Goal: Task Accomplishment & Management: Complete application form

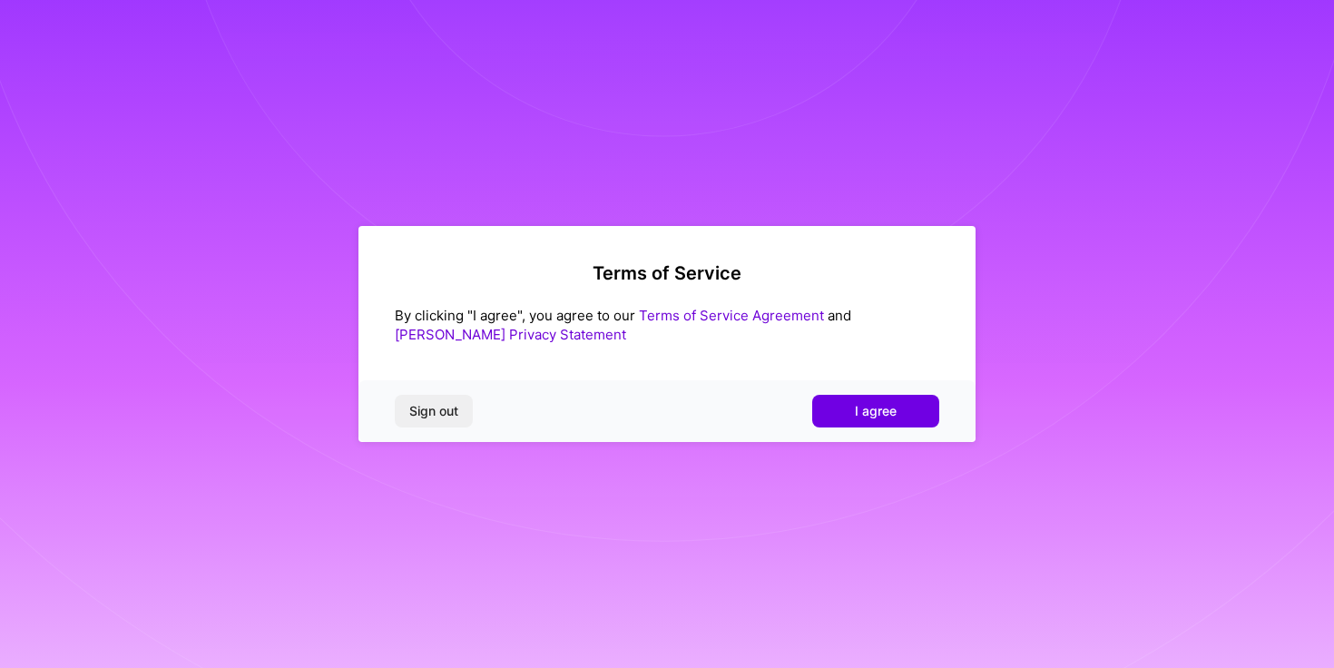
click at [924, 407] on button "I agree" at bounding box center [875, 411] width 127 height 33
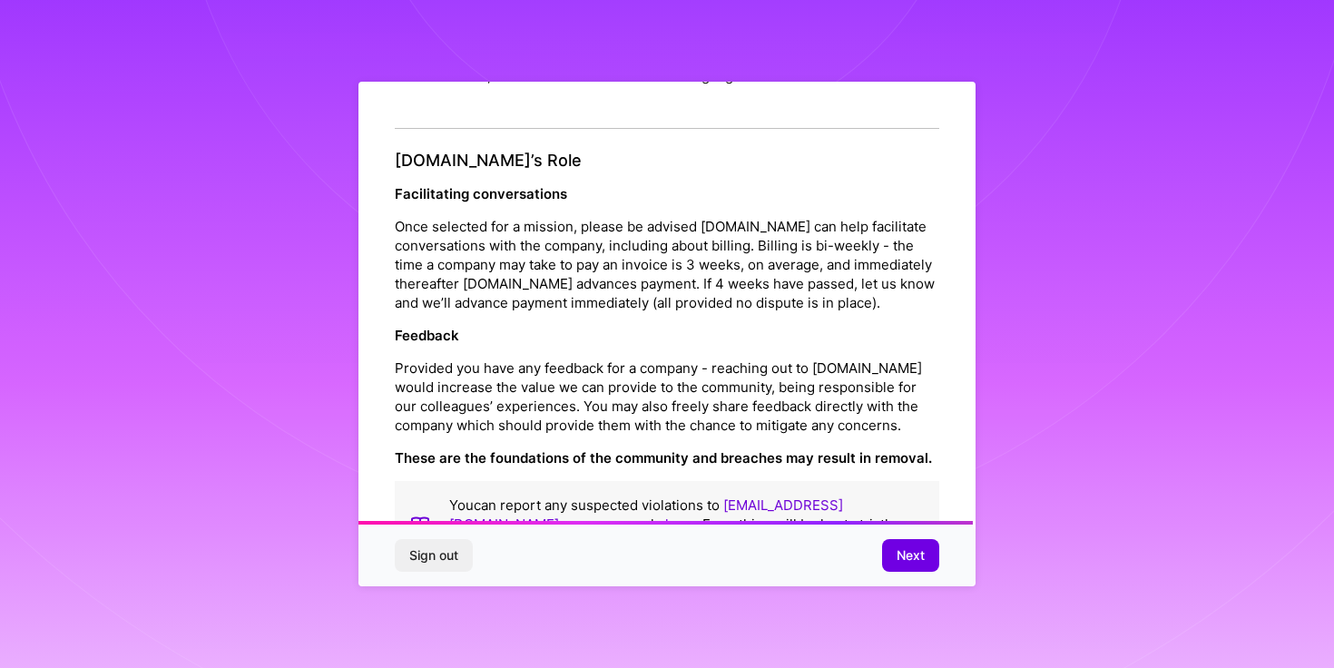
scroll to position [2068, 0]
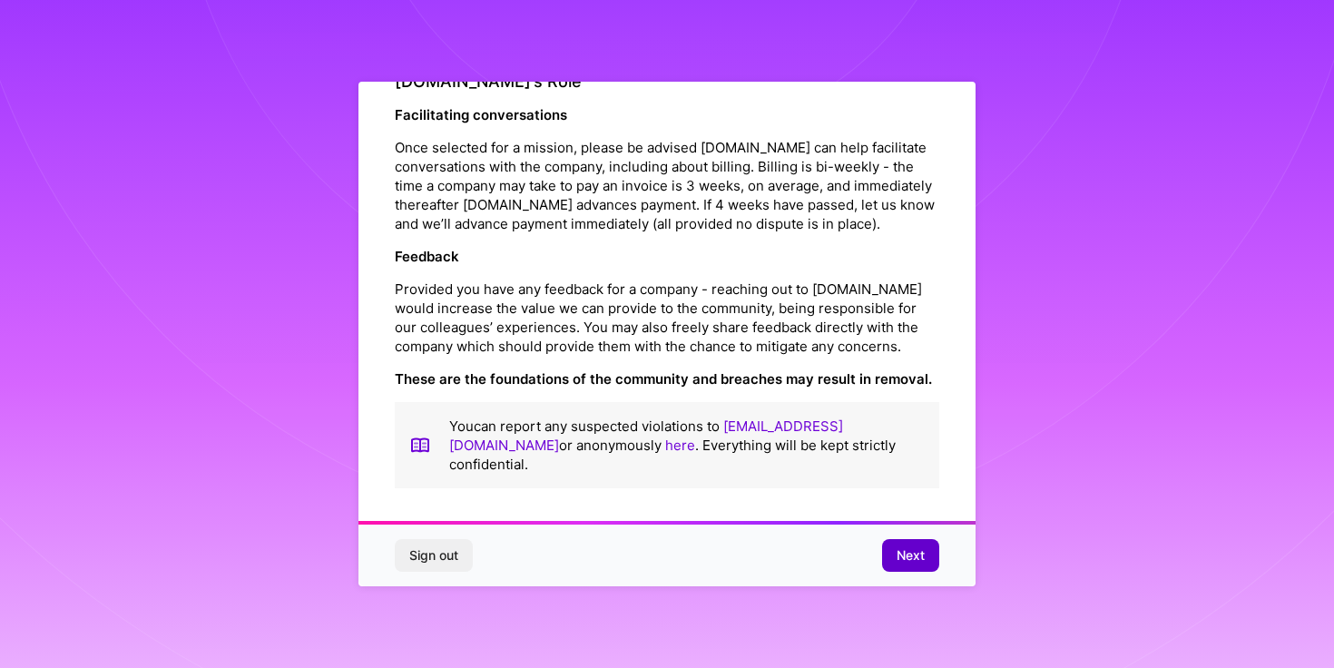
click at [897, 548] on span "Next" at bounding box center [911, 555] width 28 height 18
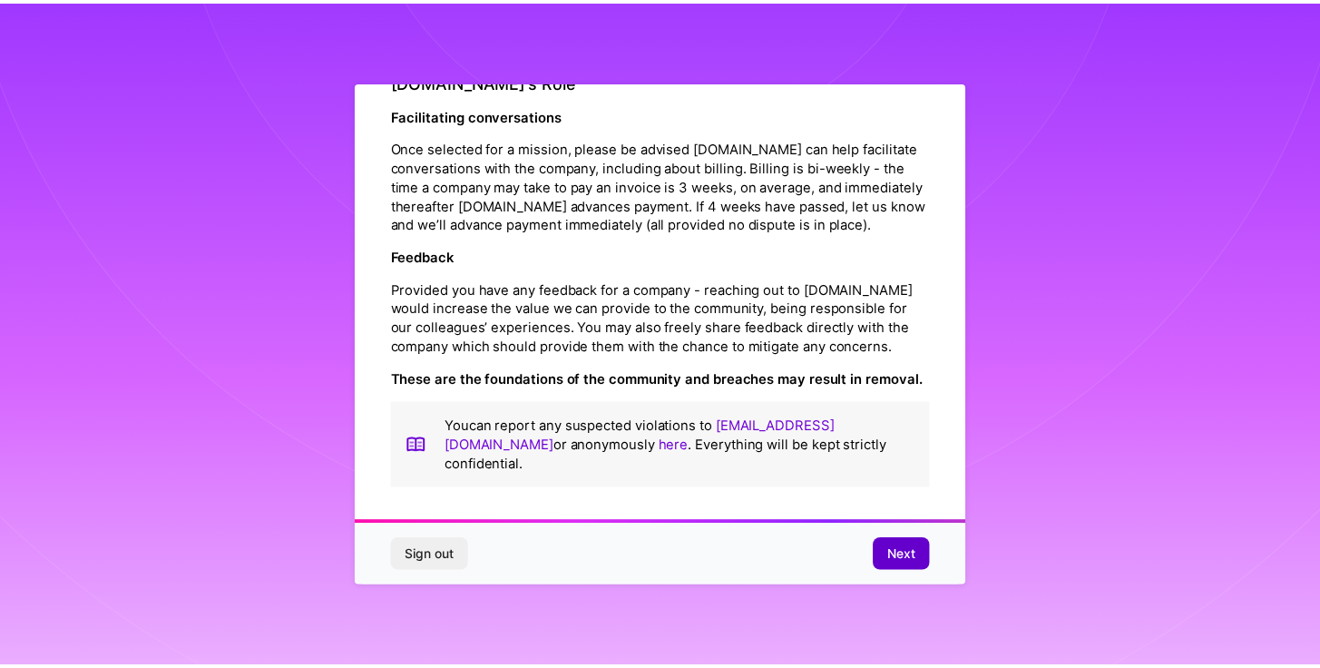
scroll to position [0, 0]
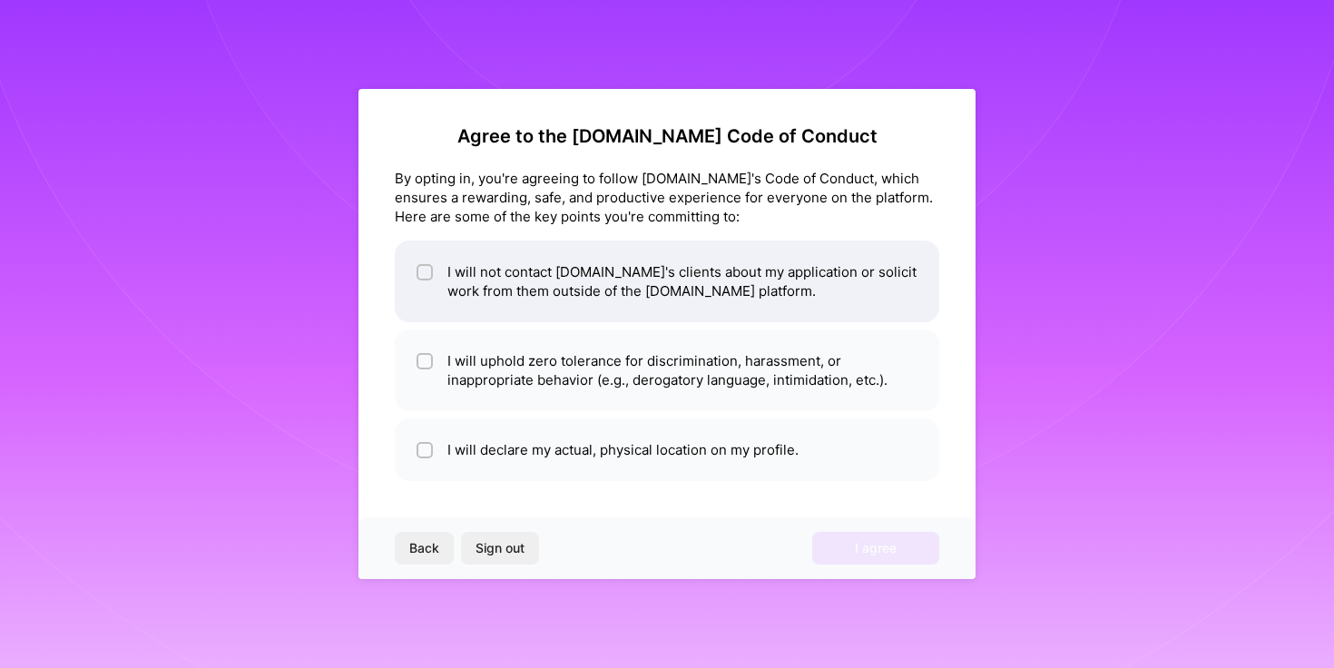
click at [701, 295] on li "I will not contact [DOMAIN_NAME]'s clients about my application or solicit work…" at bounding box center [667, 281] width 544 height 82
checkbox input "true"
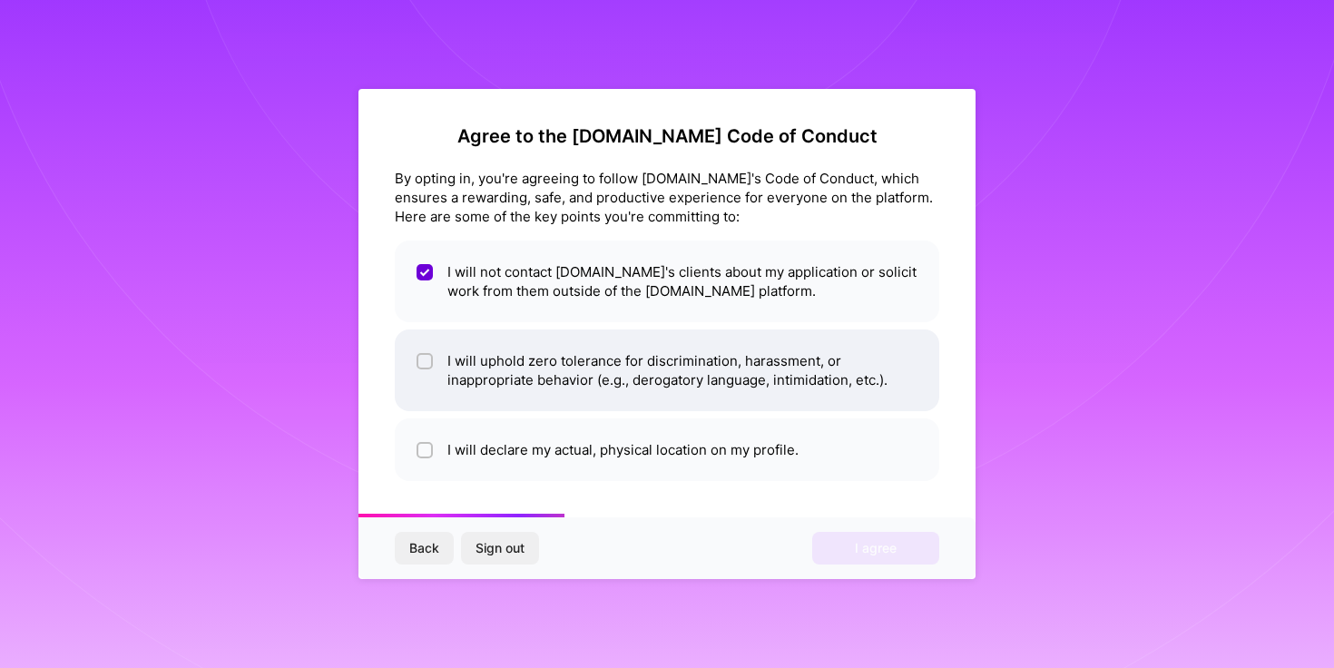
click at [663, 387] on li "I will uphold zero tolerance for discrimination, harassment, or inappropriate b…" at bounding box center [667, 370] width 544 height 82
checkbox input "true"
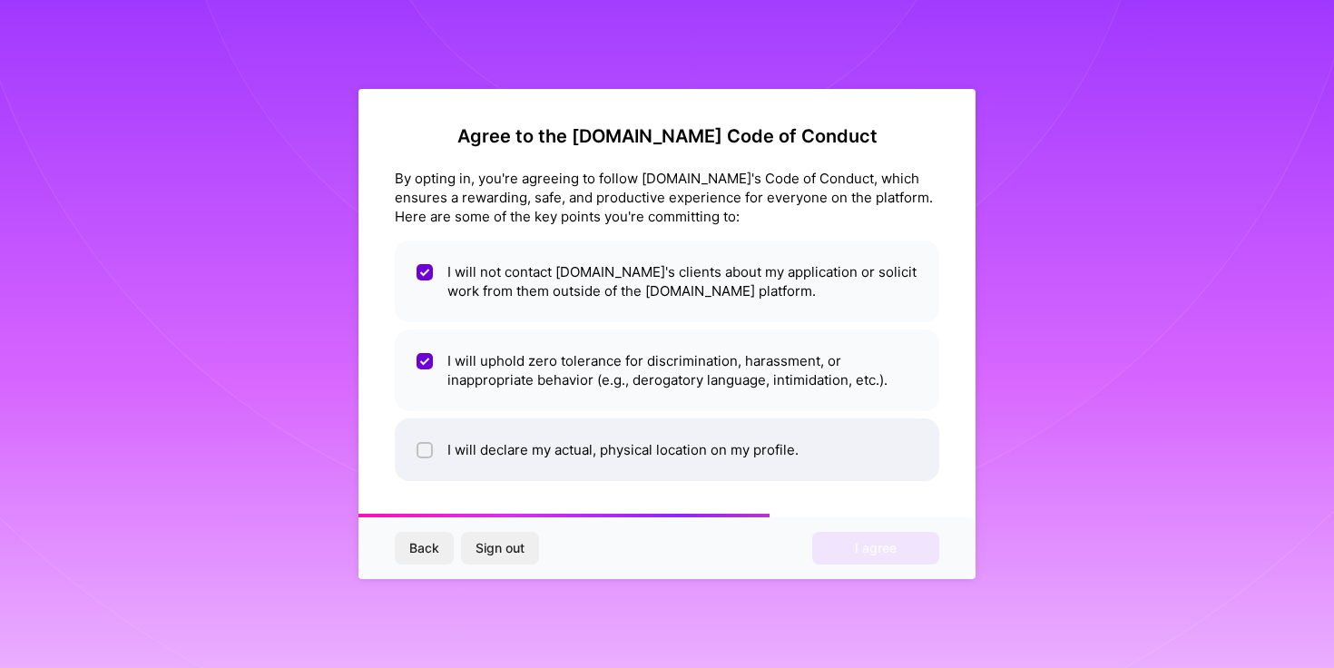
click at [667, 430] on li "I will declare my actual, physical location on my profile." at bounding box center [667, 449] width 544 height 63
checkbox input "true"
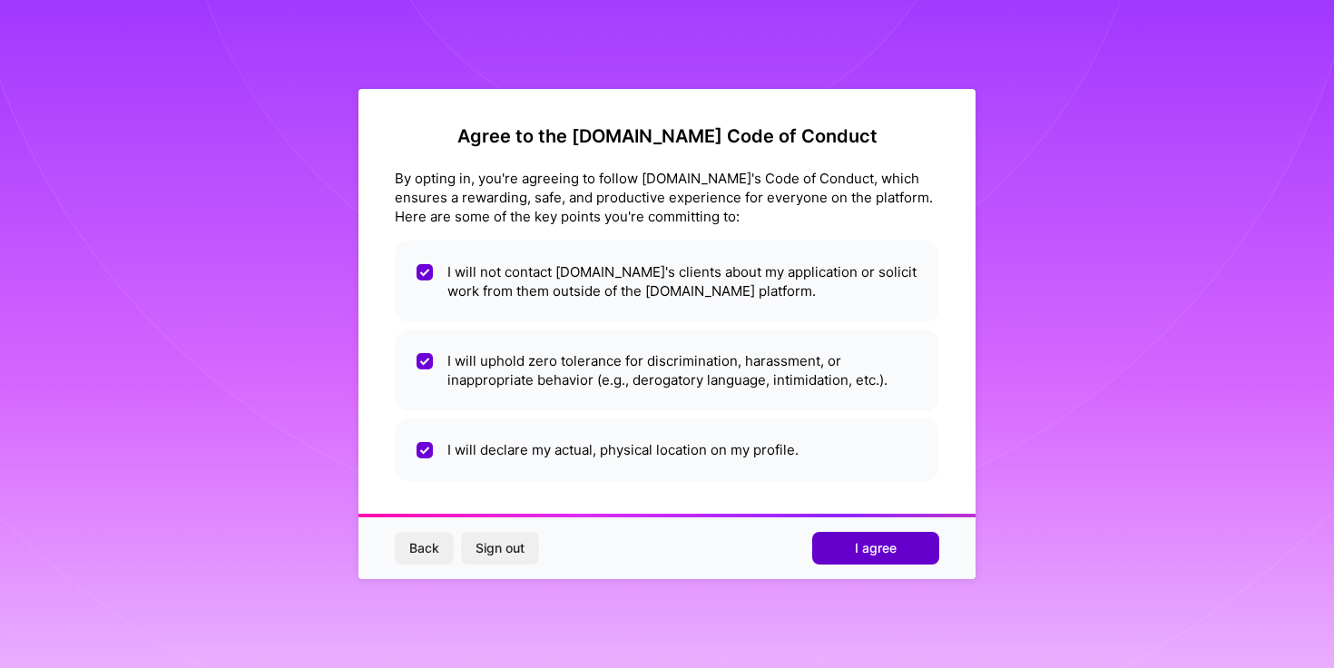
click at [876, 542] on span "I agree" at bounding box center [876, 548] width 42 height 18
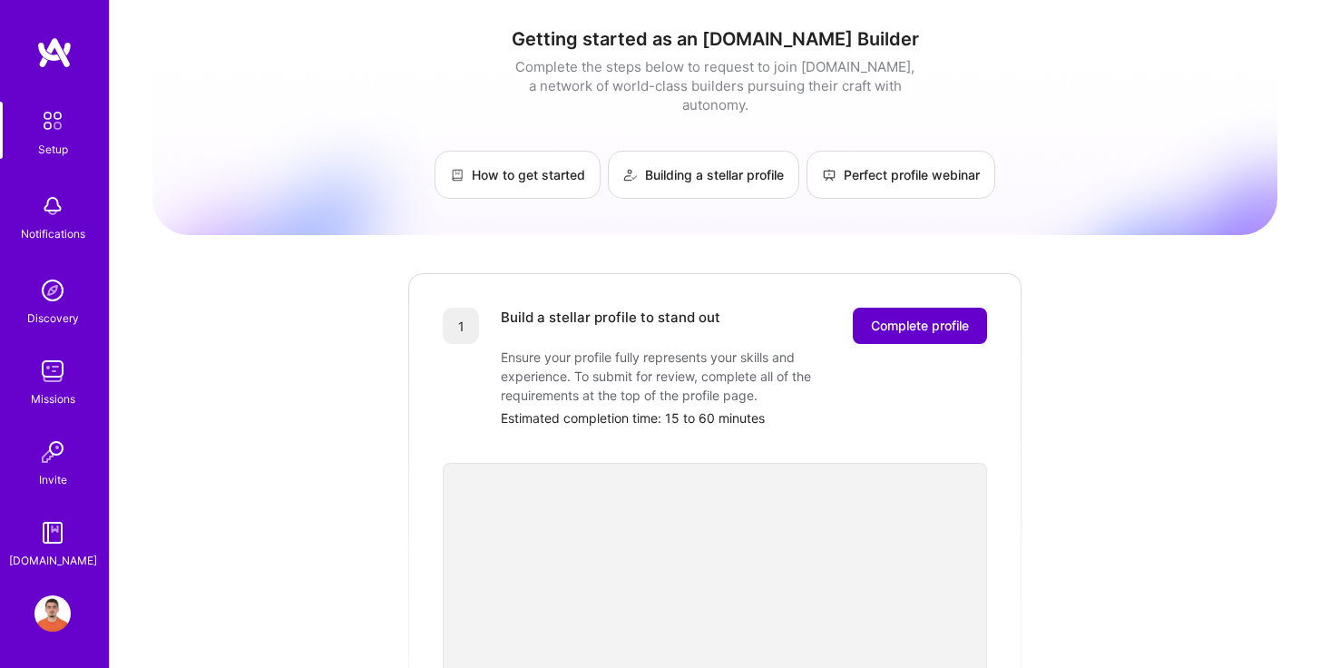
click at [910, 317] on span "Complete profile" at bounding box center [920, 326] width 98 height 18
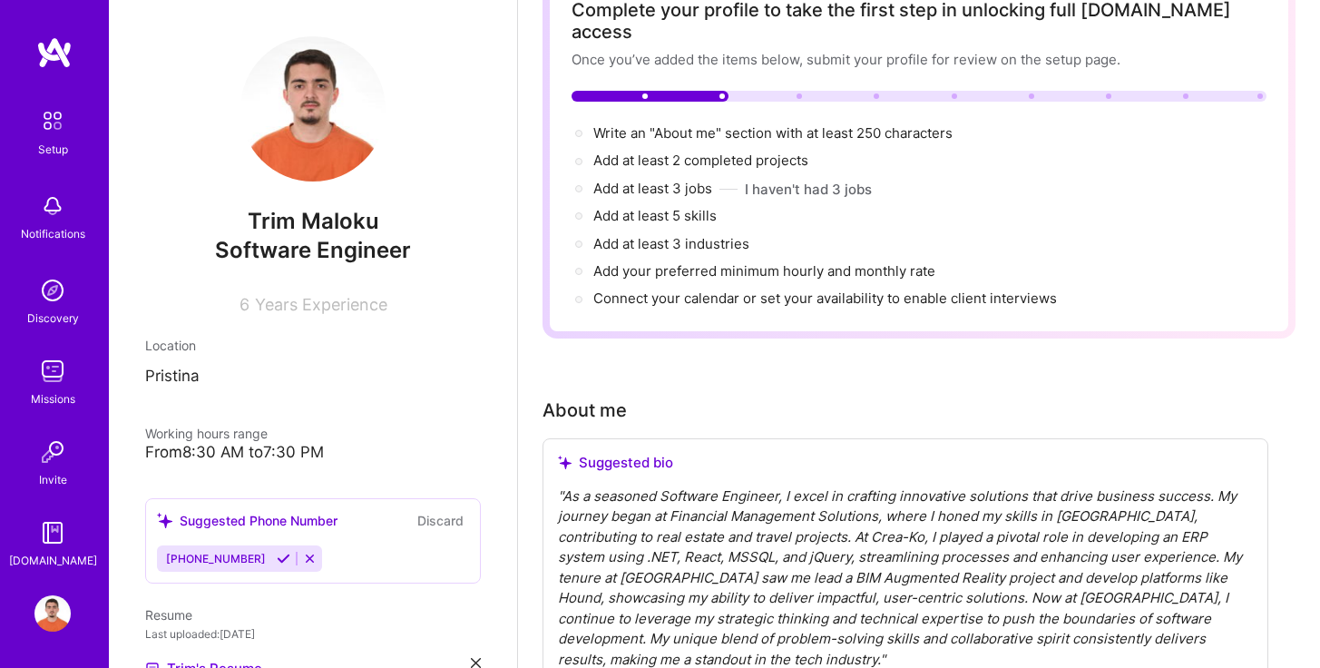
scroll to position [144, 0]
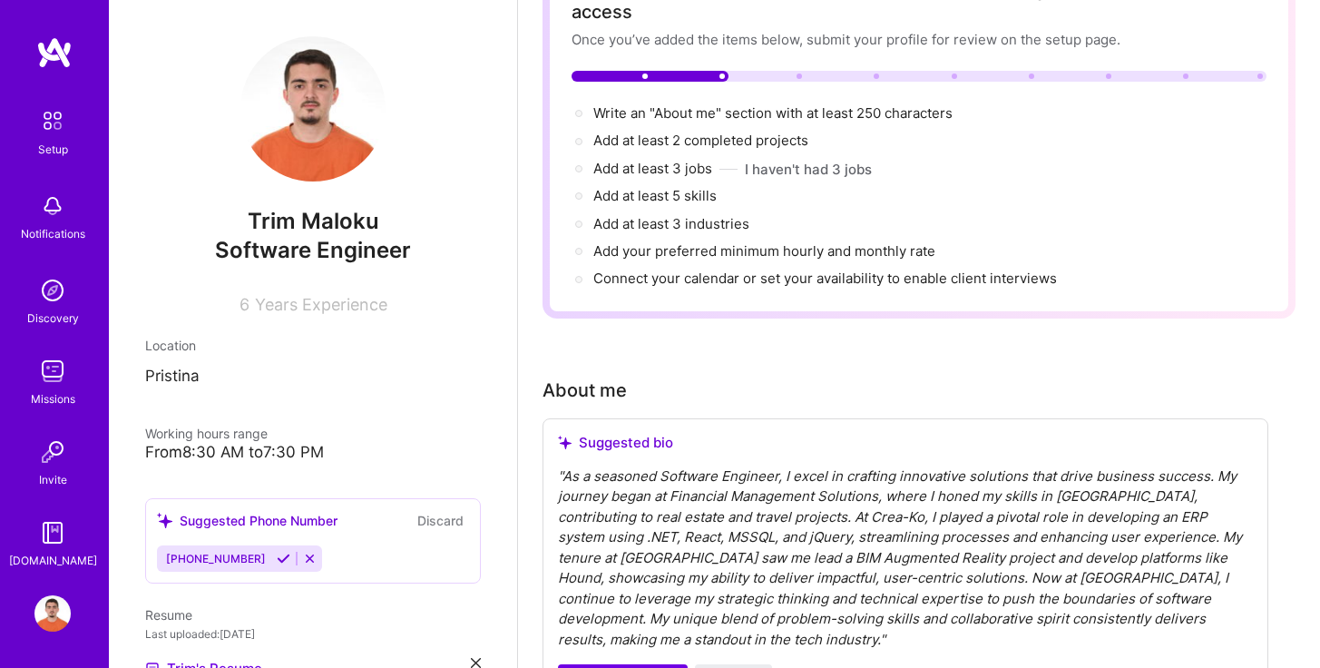
click at [277, 562] on icon at bounding box center [284, 559] width 14 height 14
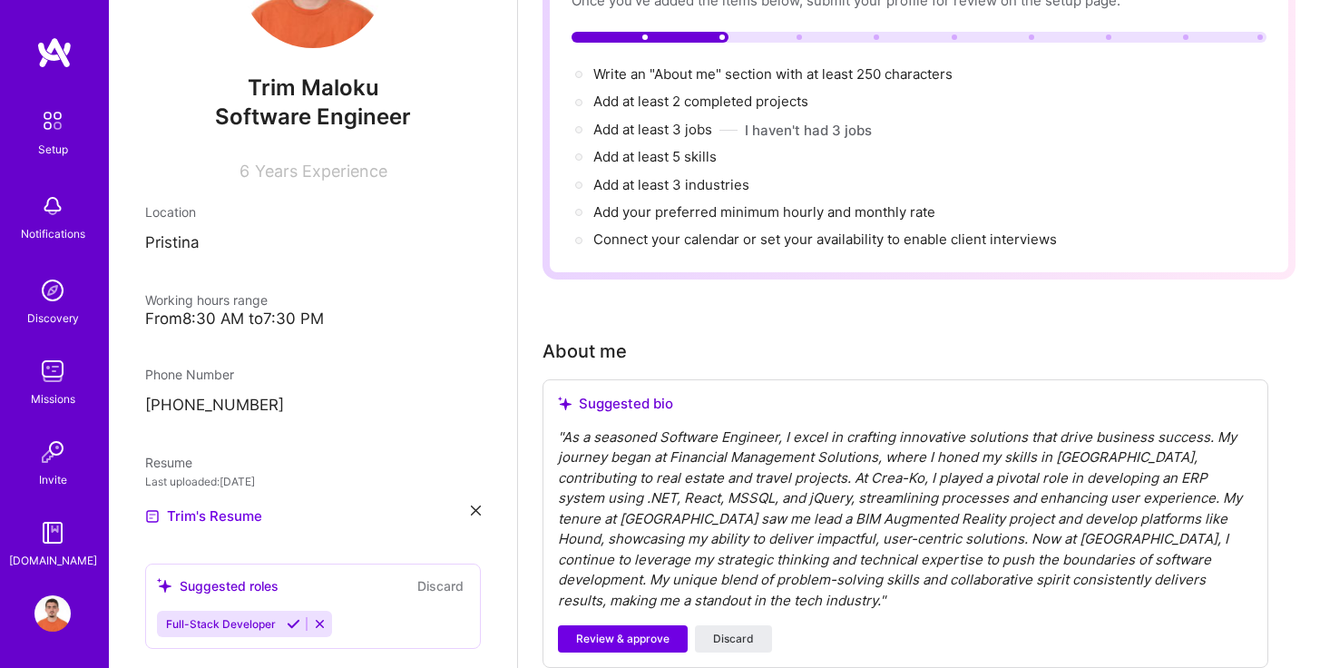
scroll to position [188, 0]
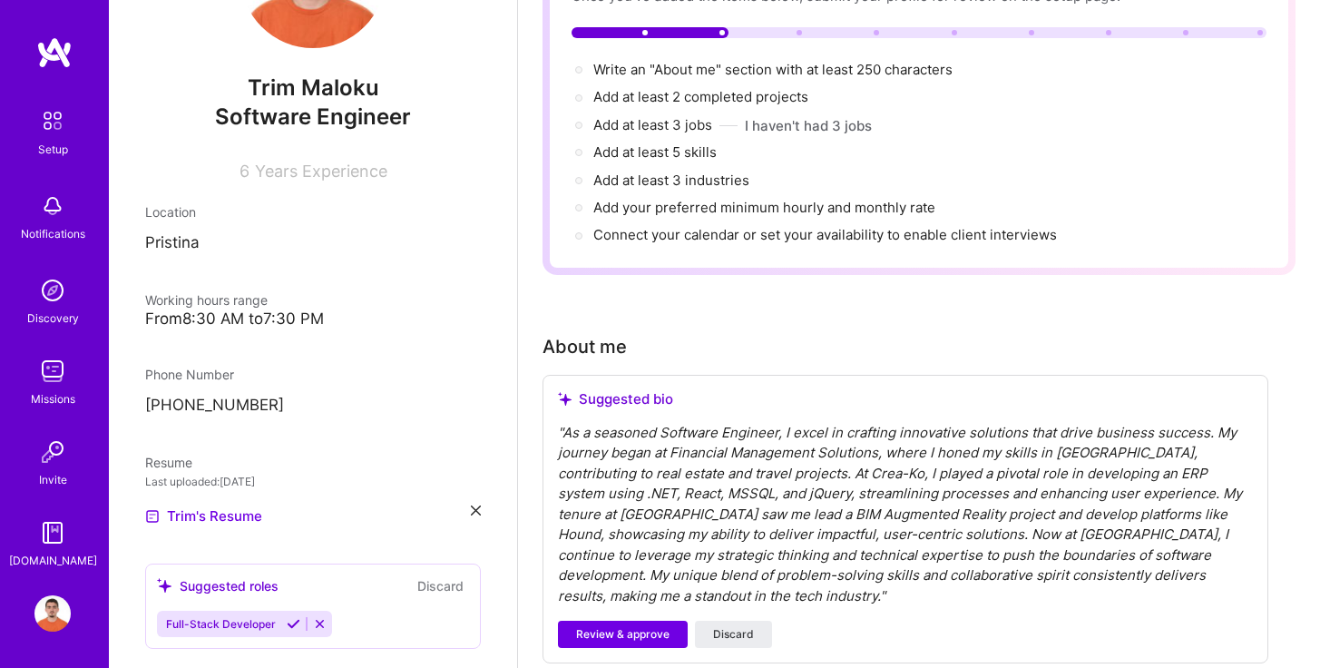
click at [246, 317] on div "From 8:30 AM to 7:30 PM" at bounding box center [313, 318] width 336 height 19
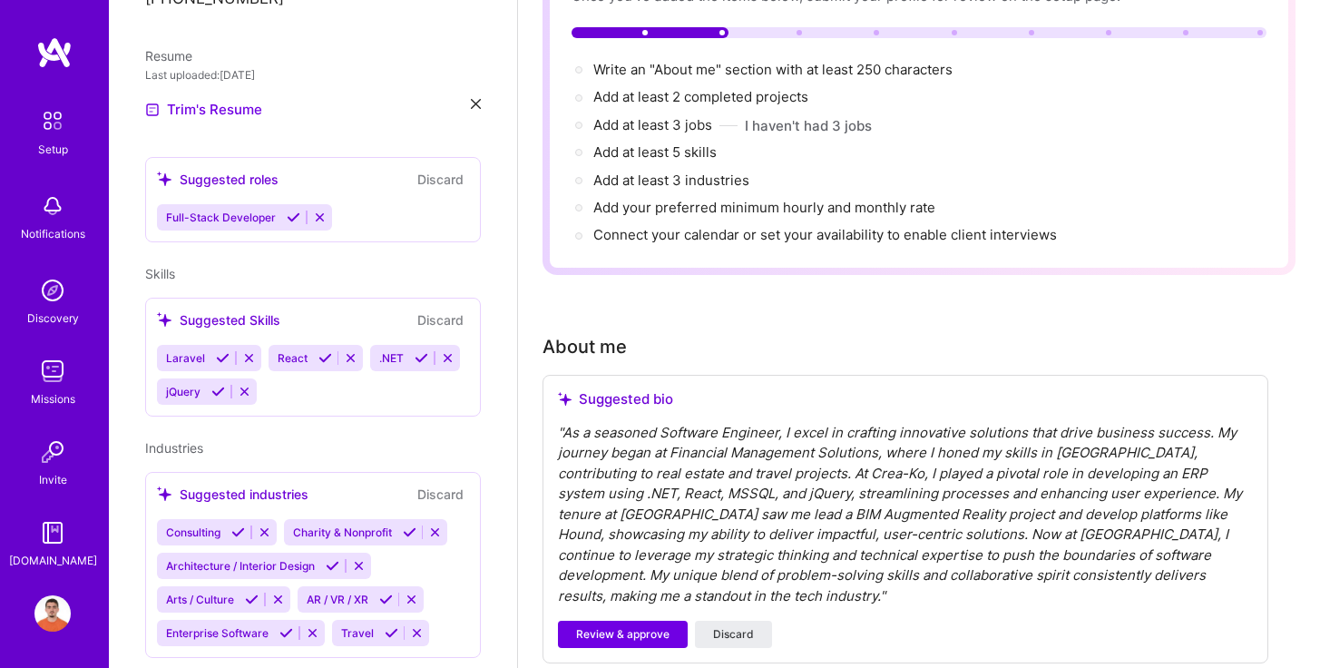
scroll to position [541, 0]
click at [245, 358] on icon at bounding box center [249, 357] width 14 height 14
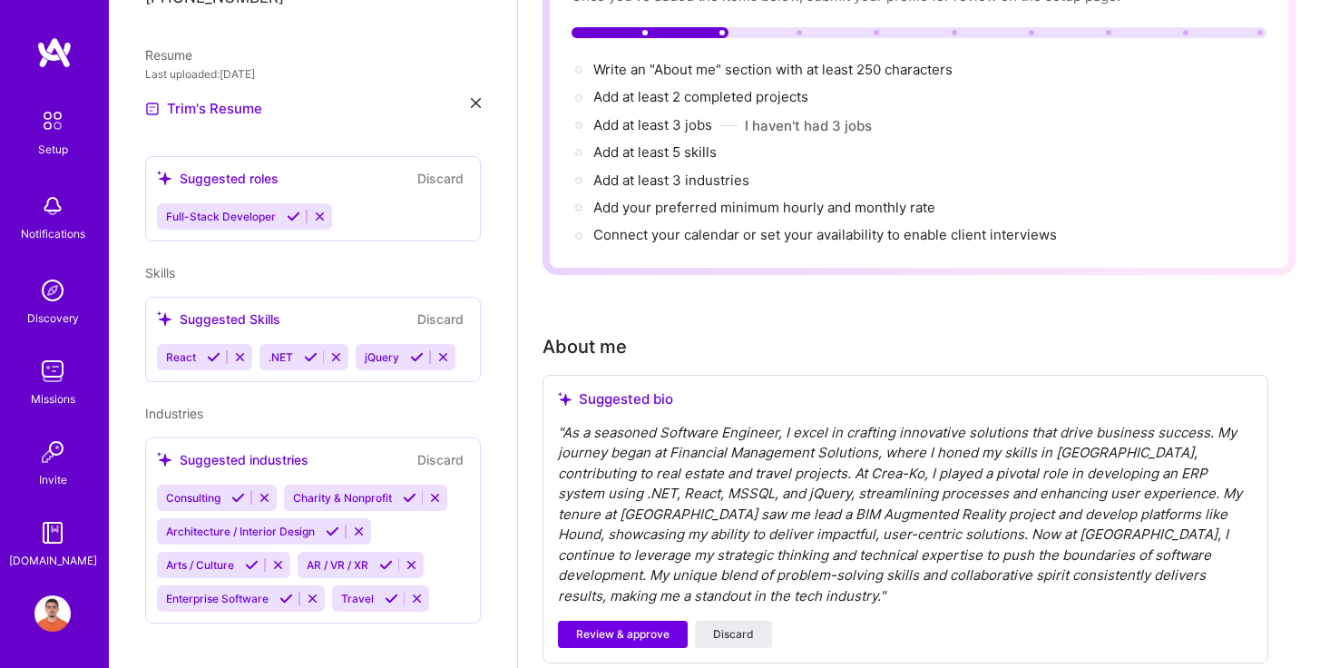
click at [350, 374] on div "Suggested Skills Discard React .NET jQuery" at bounding box center [313, 339] width 336 height 85
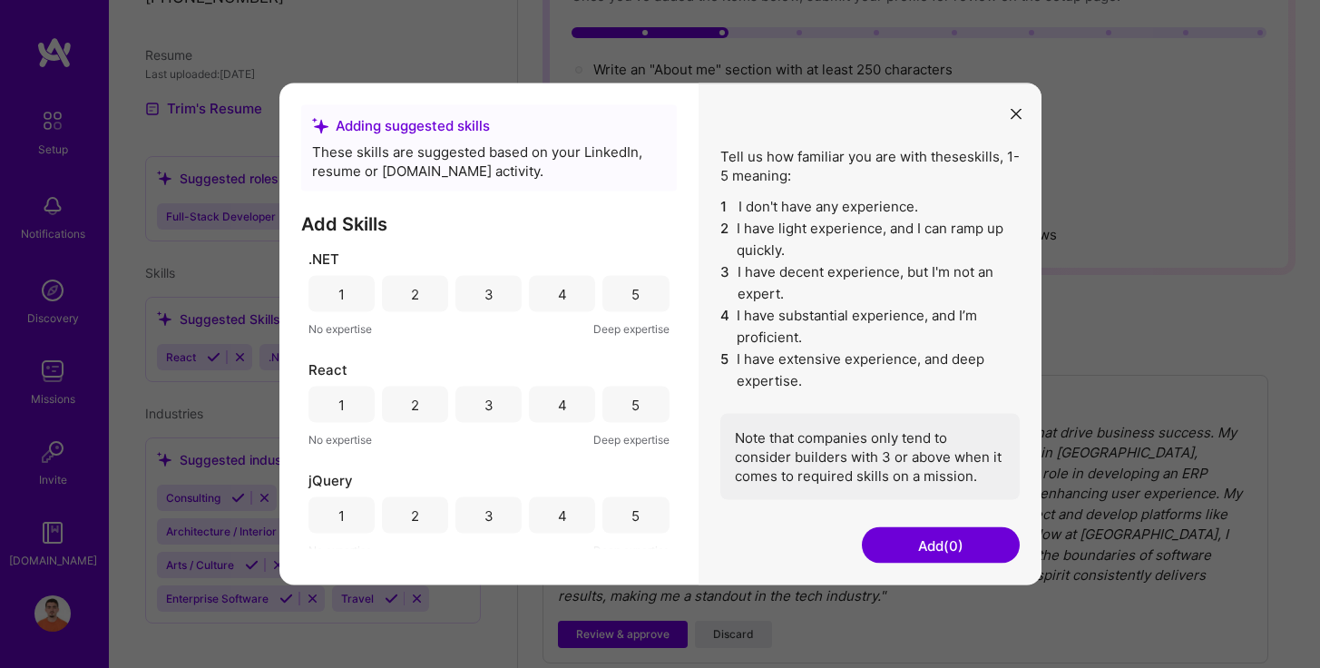
click at [644, 297] on div "5" at bounding box center [636, 294] width 66 height 36
click at [642, 385] on div "React 1 2 3 4 5 No expertise Deep expertise" at bounding box center [489, 404] width 361 height 89
click at [626, 427] on div "React 1 2 3 4 5 No expertise Deep expertise" at bounding box center [489, 404] width 361 height 89
click at [625, 504] on div "5" at bounding box center [636, 515] width 66 height 36
click at [637, 400] on div "5" at bounding box center [636, 405] width 66 height 36
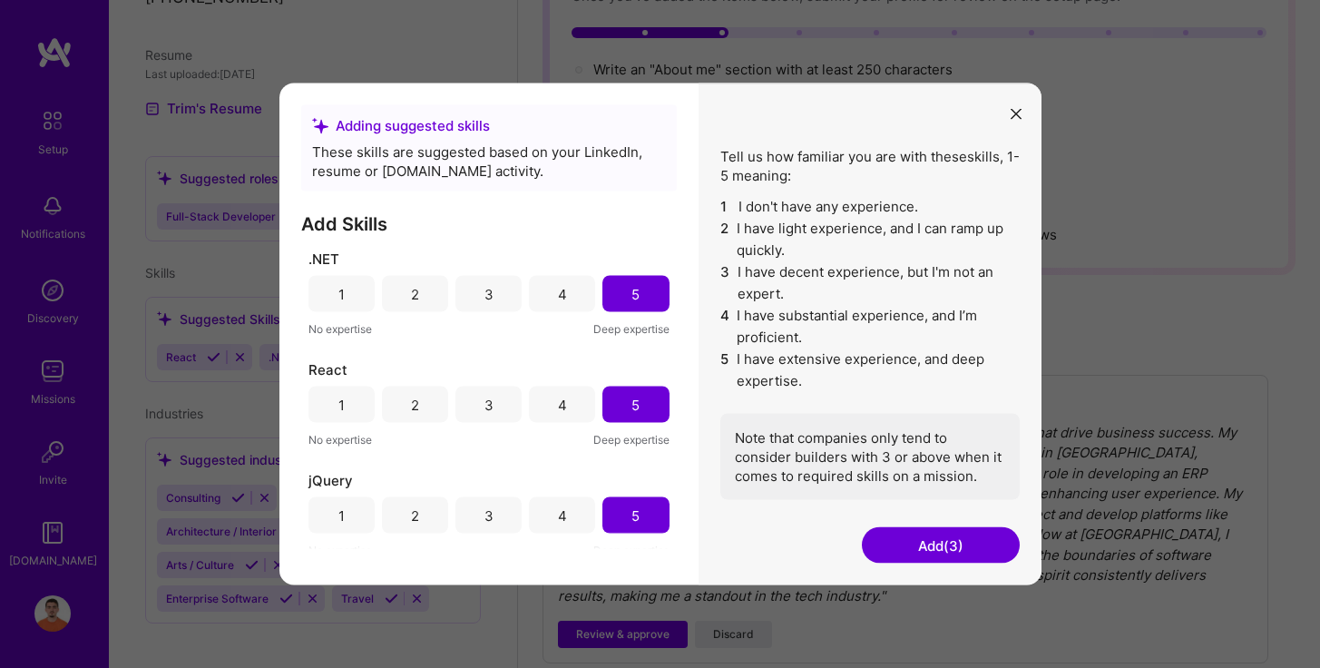
click at [566, 295] on div "4" at bounding box center [562, 294] width 66 height 36
click at [633, 304] on div "5" at bounding box center [636, 294] width 66 height 36
click at [923, 545] on button "Add (3)" at bounding box center [941, 545] width 158 height 36
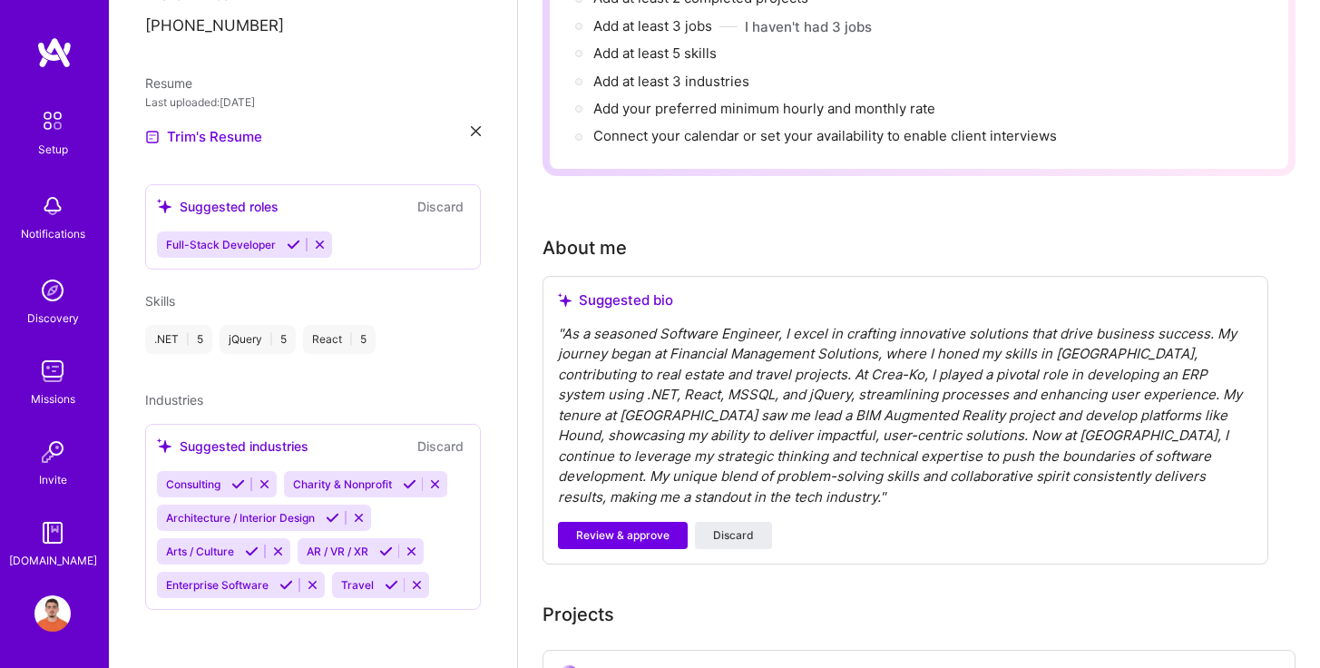
scroll to position [288, 0]
click at [352, 551] on span "AR / VR / XR" at bounding box center [338, 551] width 62 height 14
click at [392, 552] on icon at bounding box center [386, 551] width 14 height 14
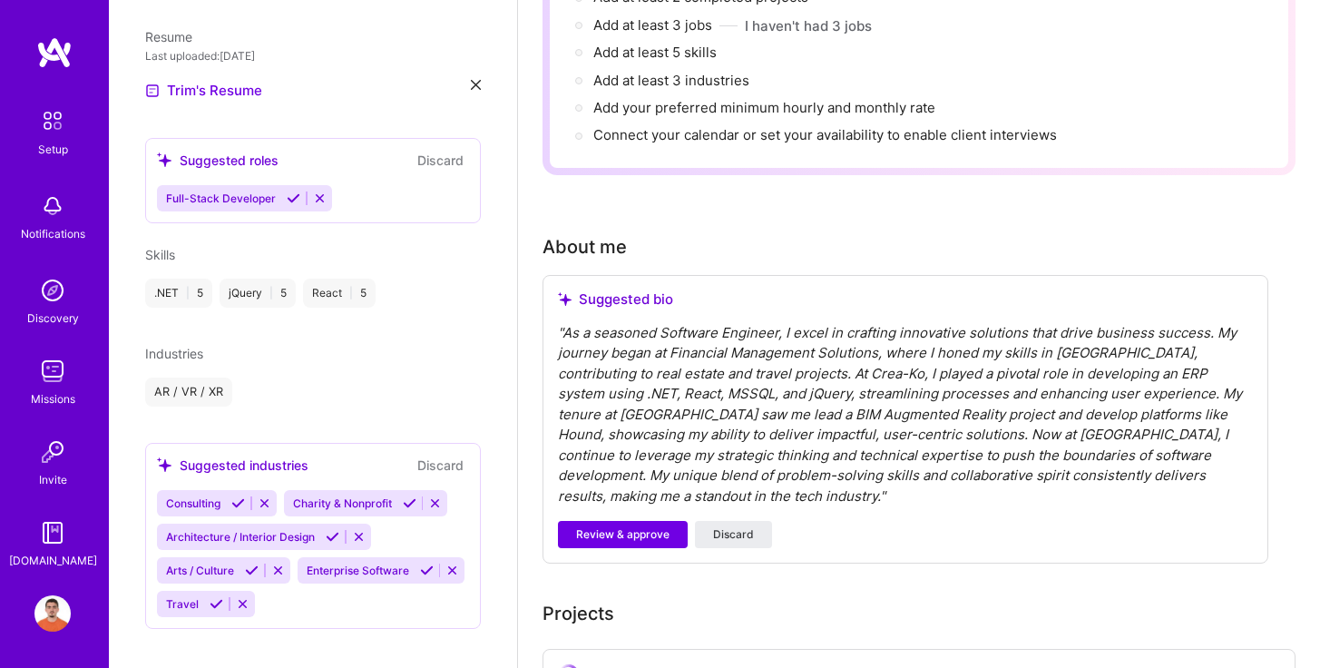
scroll to position [577, 0]
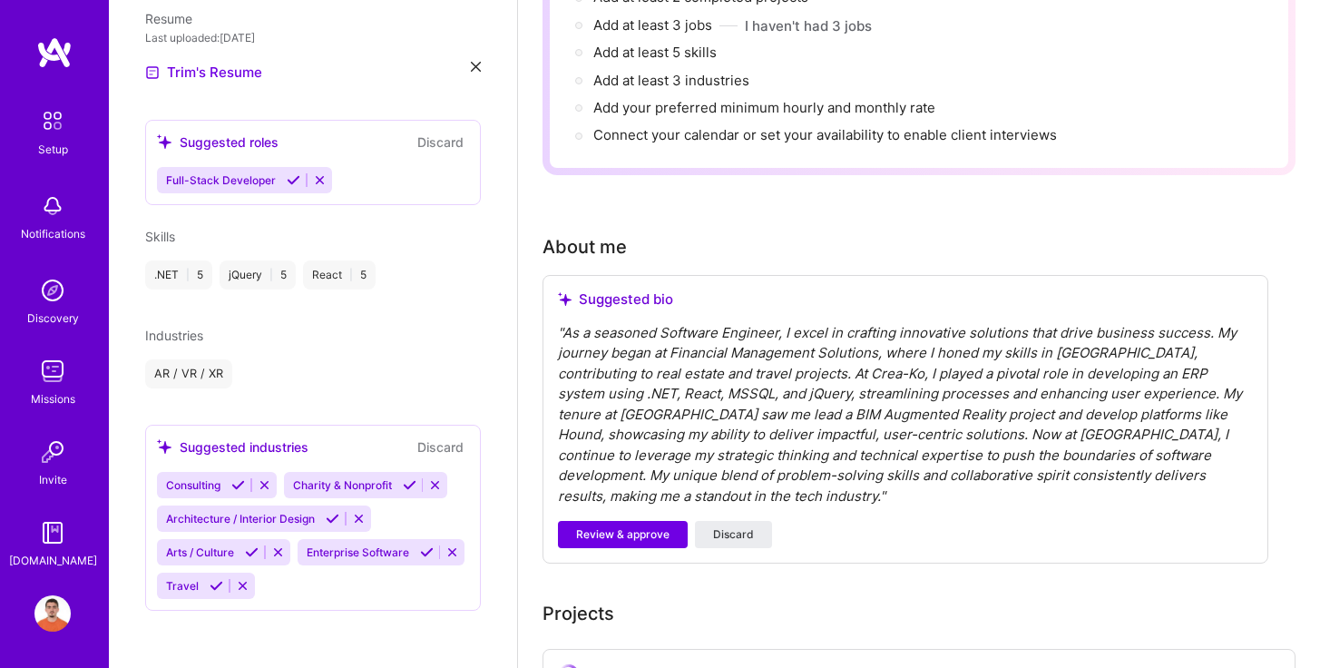
click at [420, 559] on icon at bounding box center [427, 552] width 14 height 14
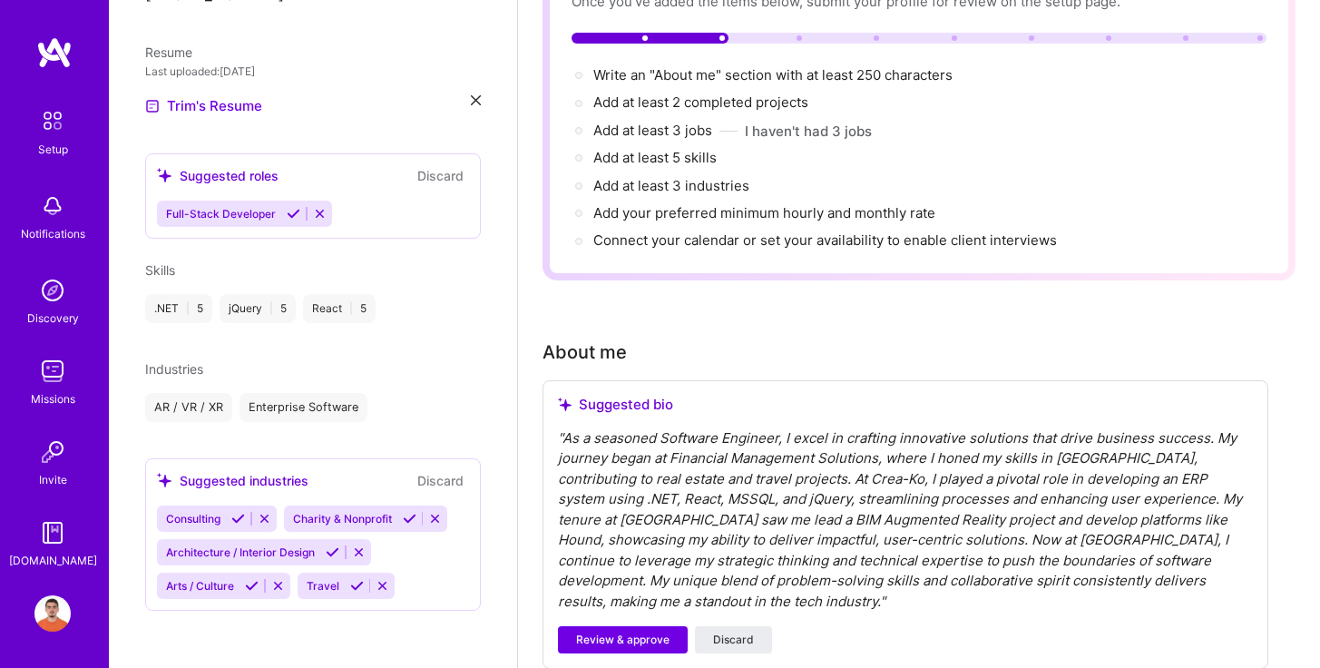
scroll to position [0, 0]
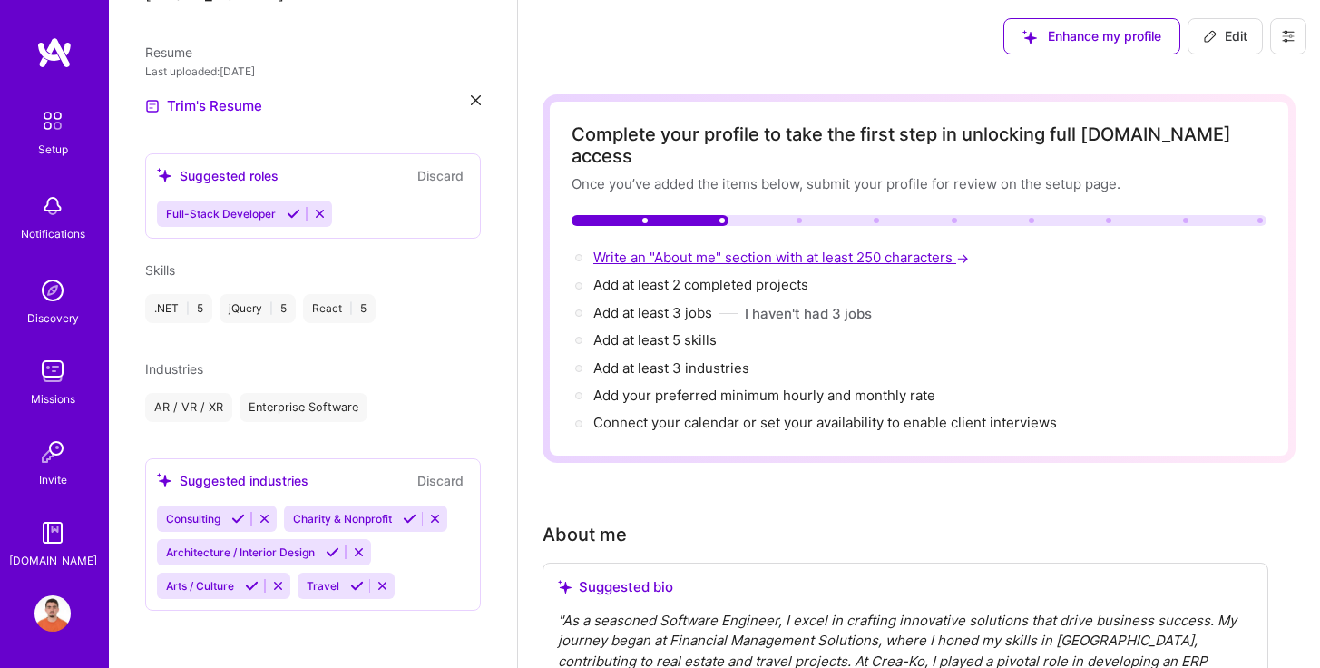
click at [822, 249] on span "Write an "About me" section with at least 250 characters →" at bounding box center [782, 257] width 379 height 17
select select "XK"
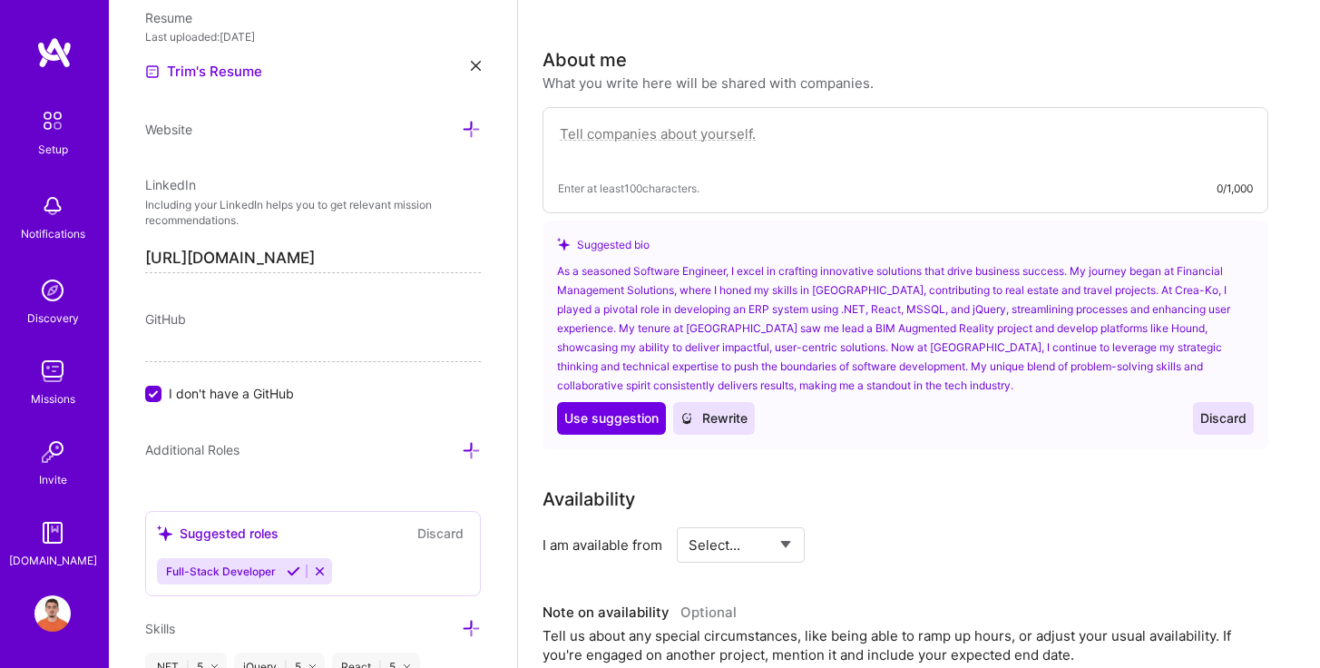
scroll to position [499, 0]
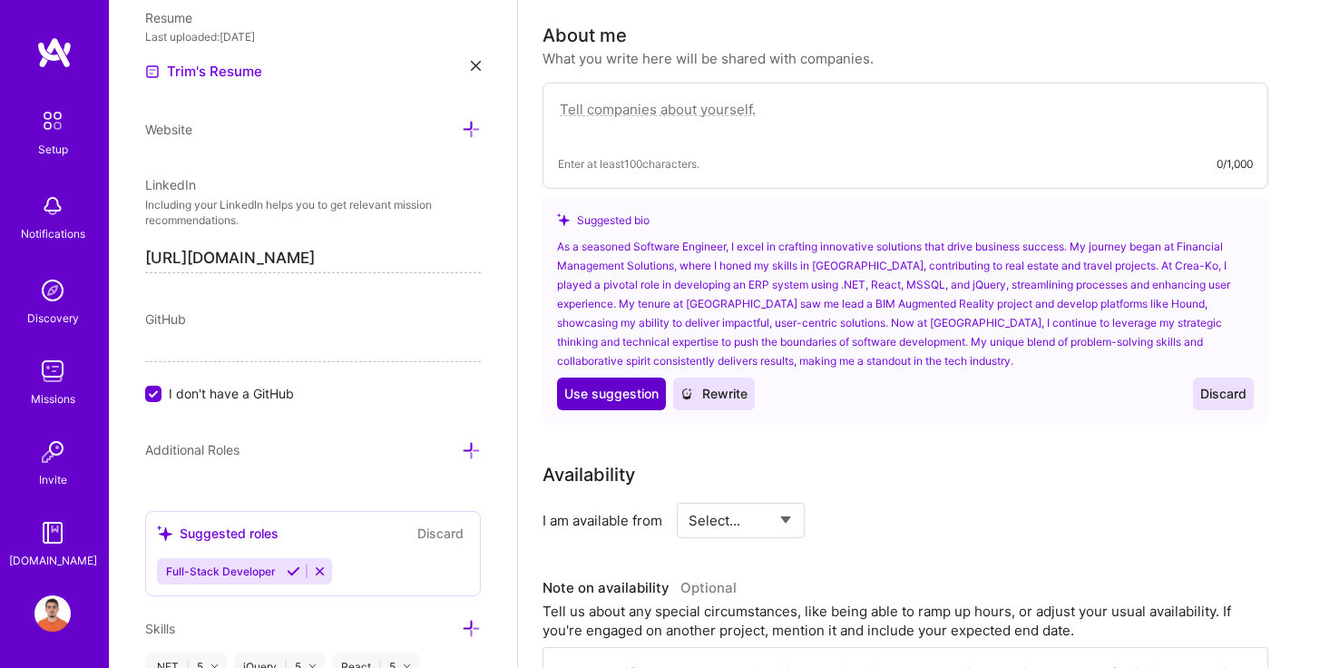
click at [613, 385] on span "Use suggestion" at bounding box center [611, 394] width 94 height 18
type textarea "As a seasoned Software Engineer, I excel in crafting innovative solutions that …"
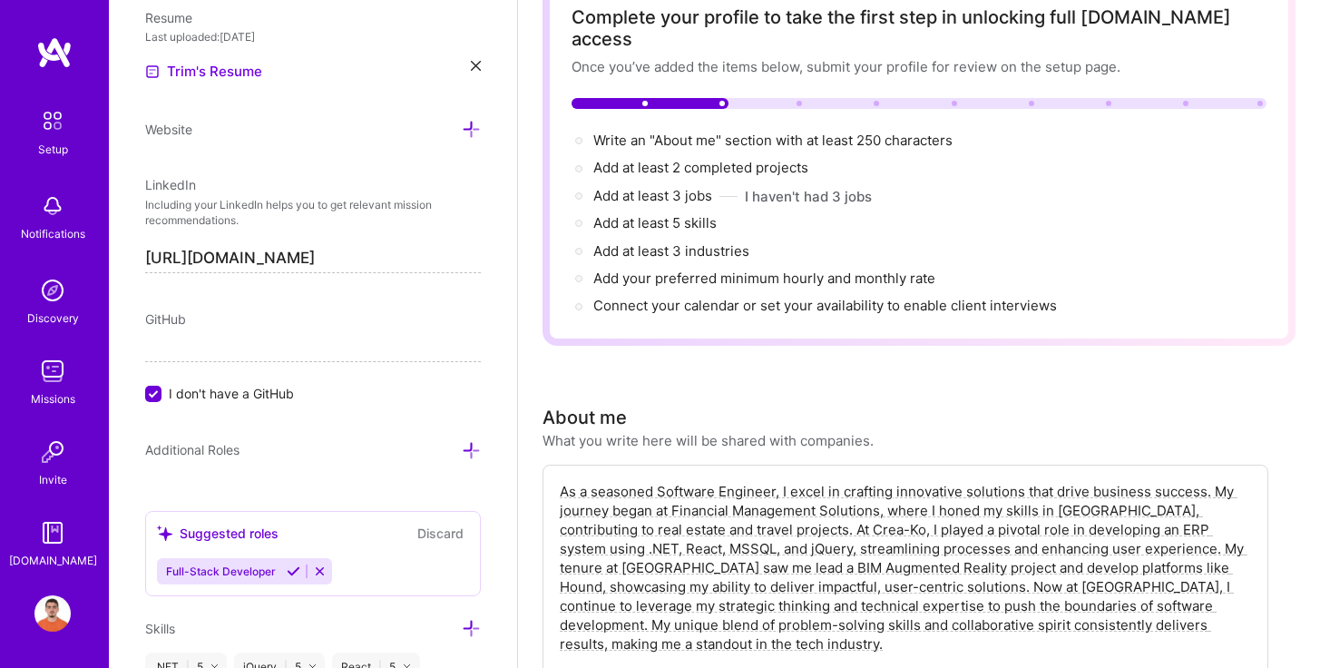
scroll to position [48, 0]
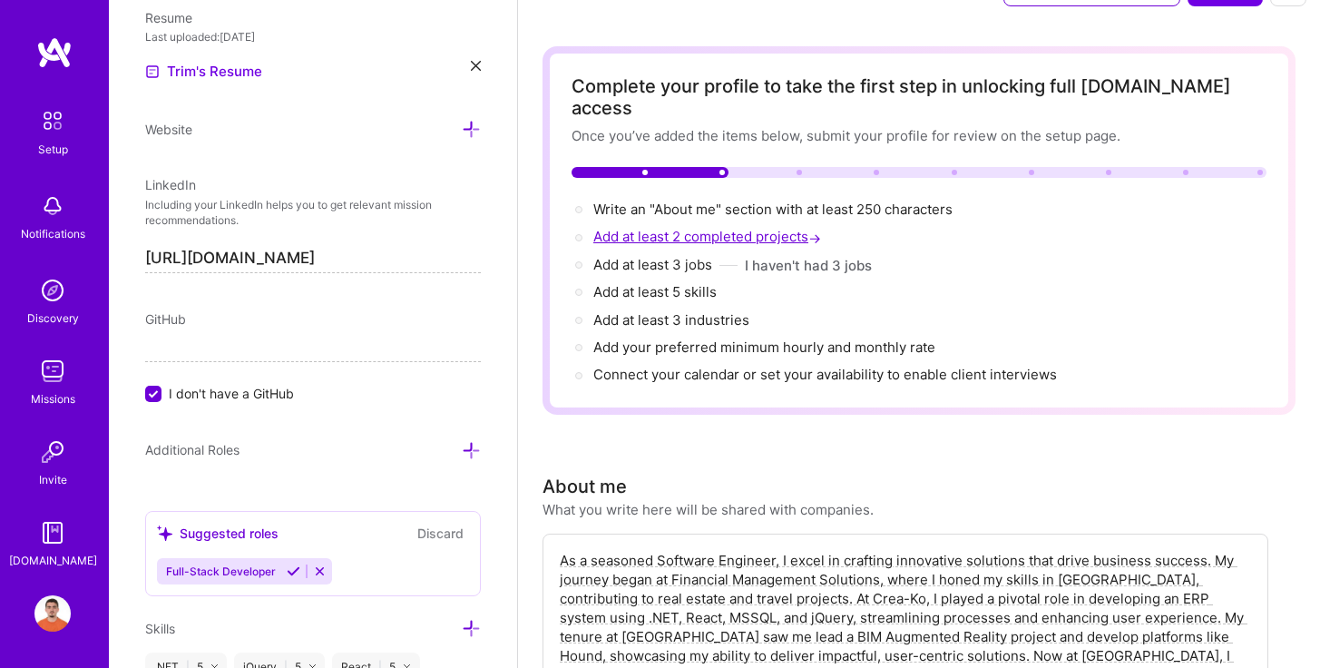
click at [803, 228] on span "Add at least 2 completed projects →" at bounding box center [708, 236] width 231 height 17
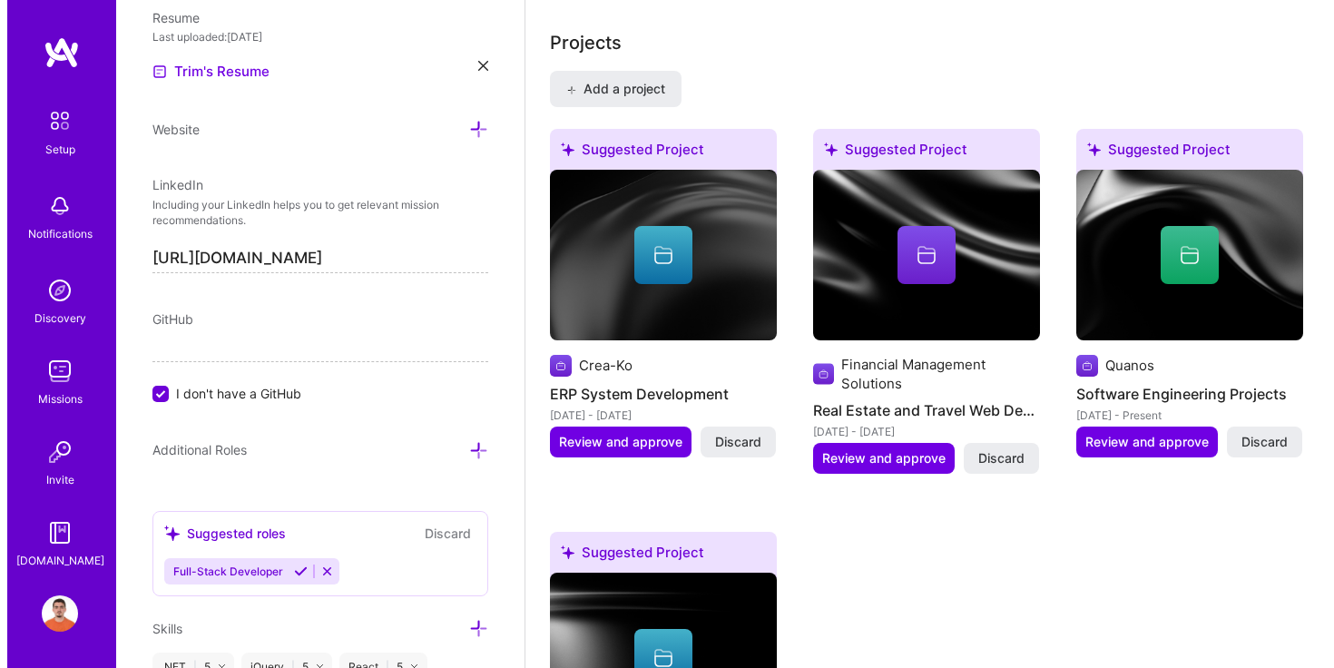
scroll to position [1573, 0]
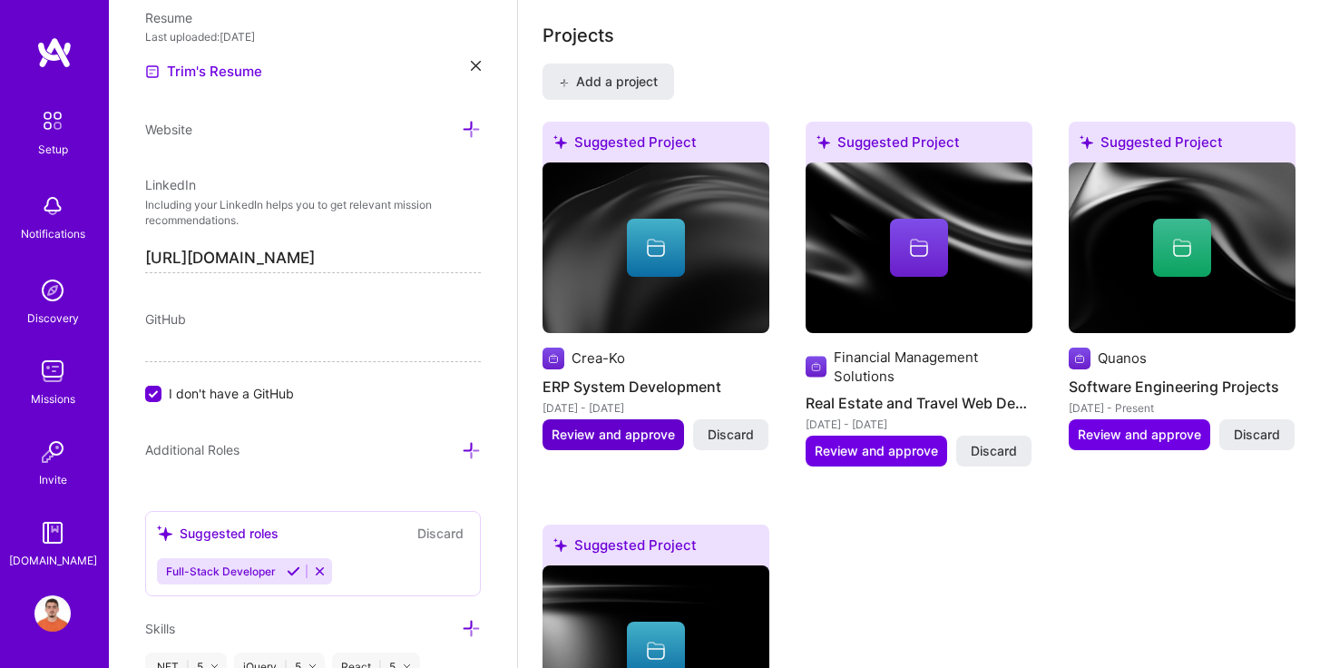
click at [637, 426] on span "Review and approve" at bounding box center [613, 435] width 123 height 18
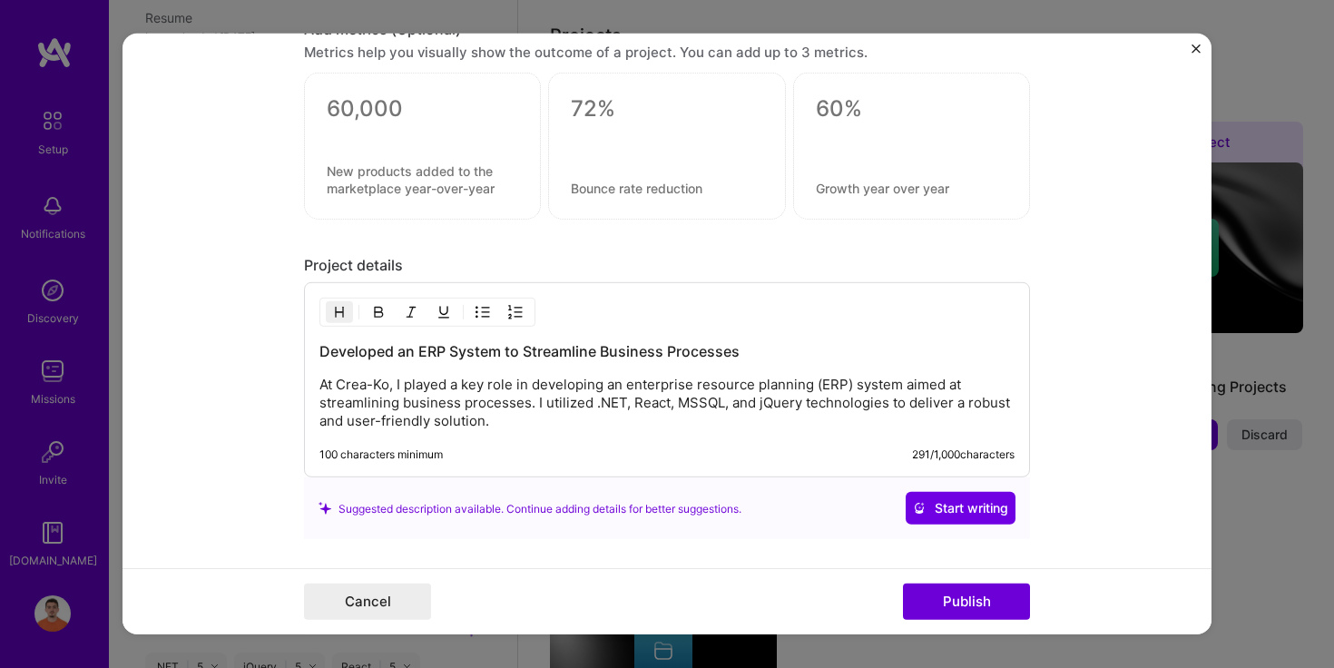
scroll to position [1625, 0]
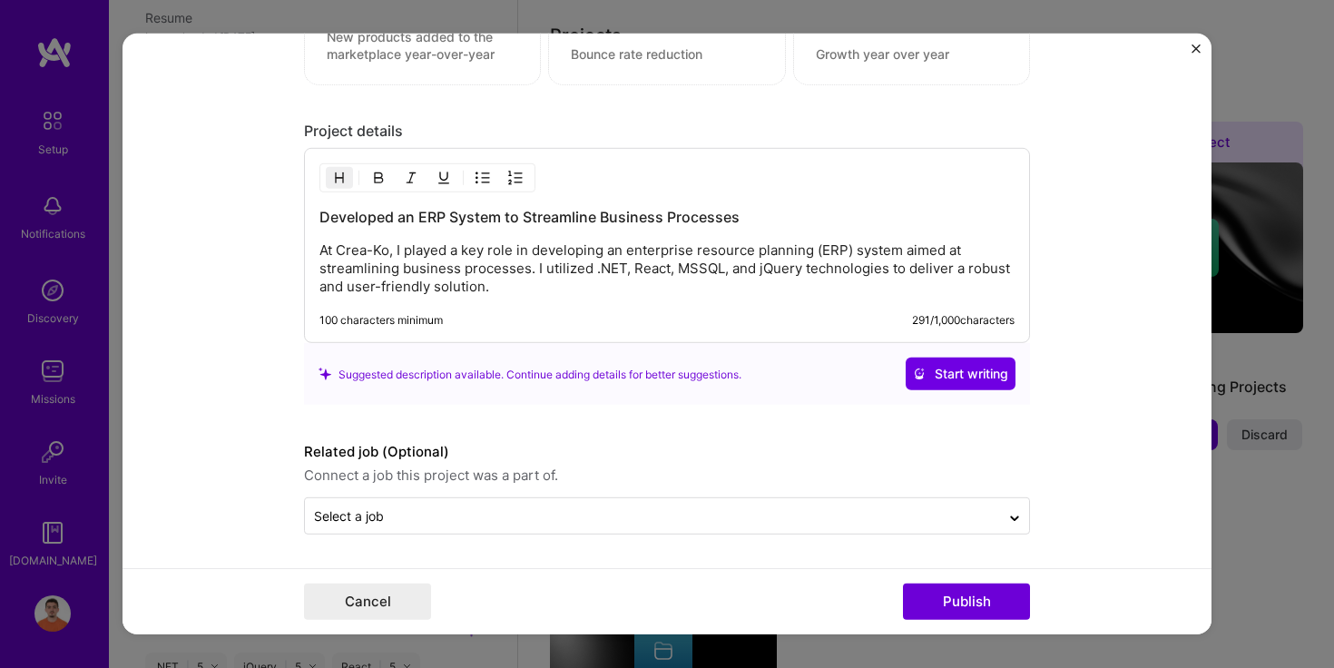
click at [1198, 51] on img "Close" at bounding box center [1195, 48] width 9 height 9
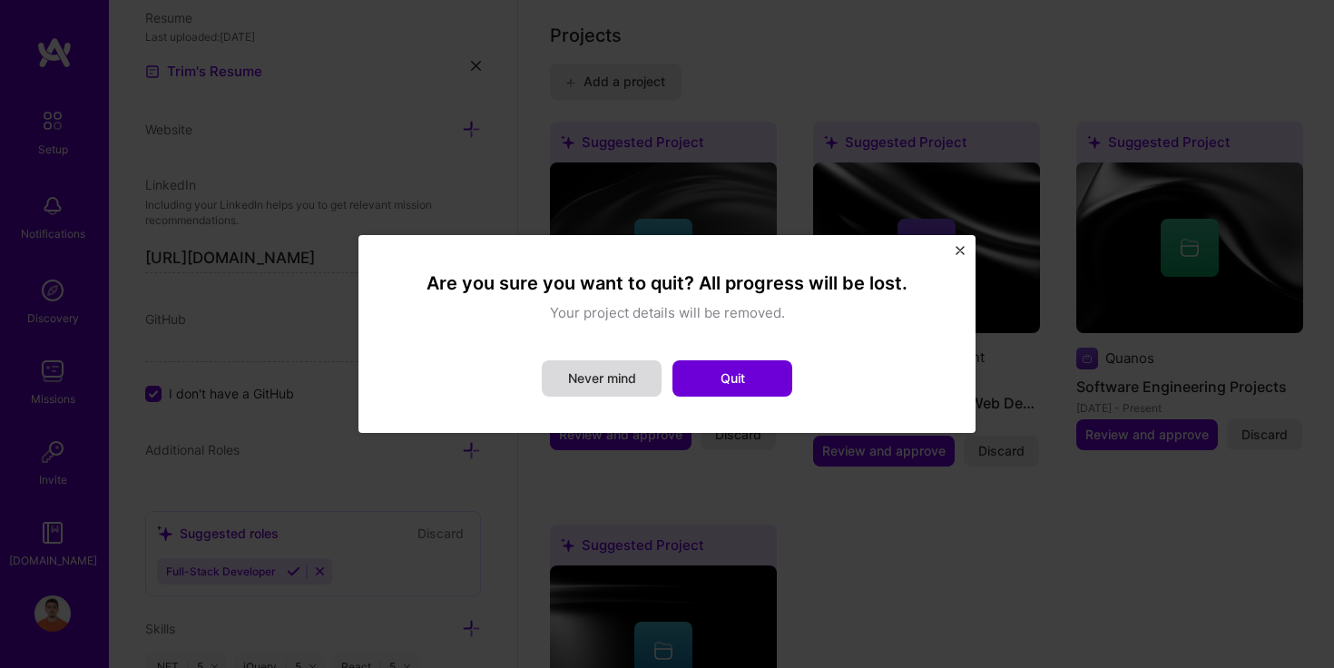
click at [619, 370] on button "Never mind" at bounding box center [602, 378] width 120 height 36
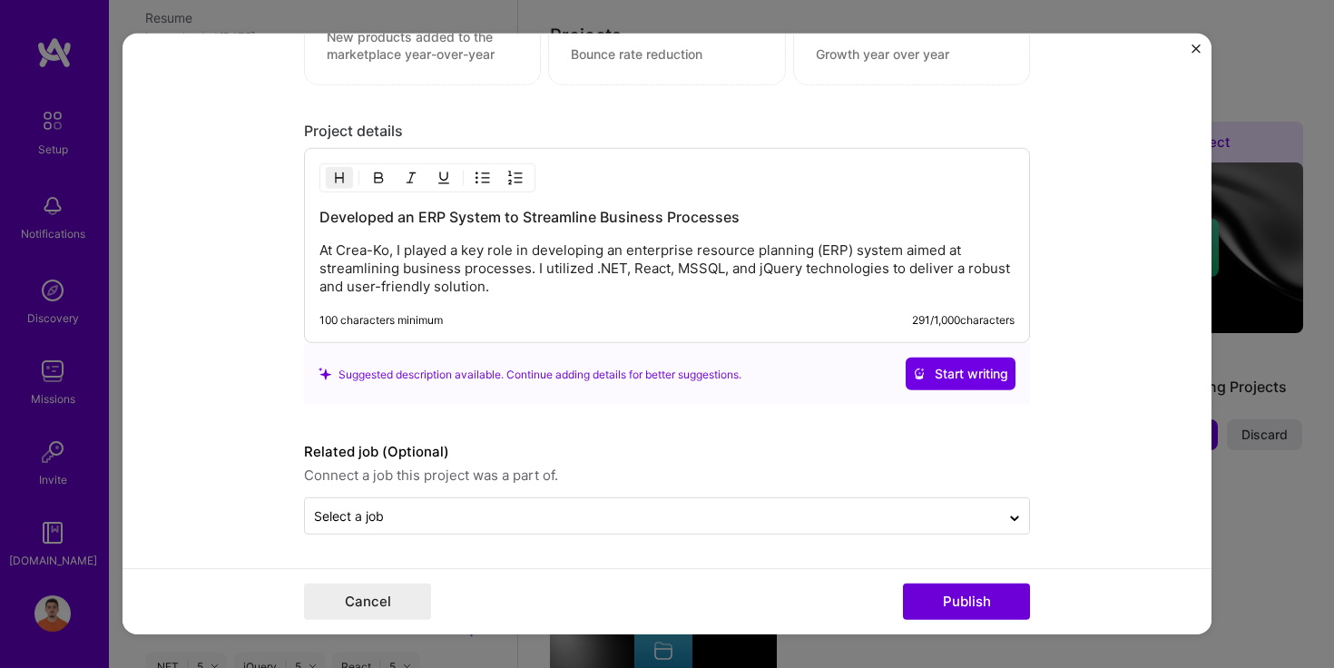
click at [1191, 50] on form "Editing suggested project This project is suggested based on your LinkedIn, res…" at bounding box center [667, 334] width 1089 height 601
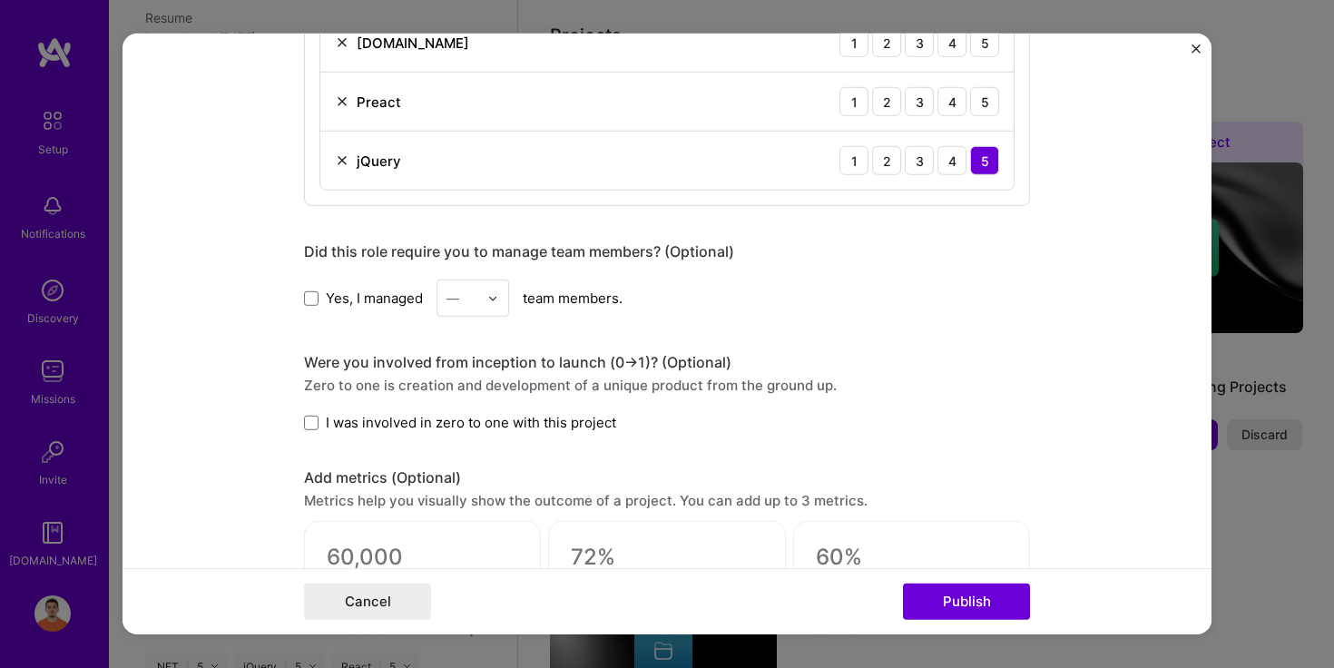
click at [1198, 44] on img "Close" at bounding box center [1195, 48] width 9 height 9
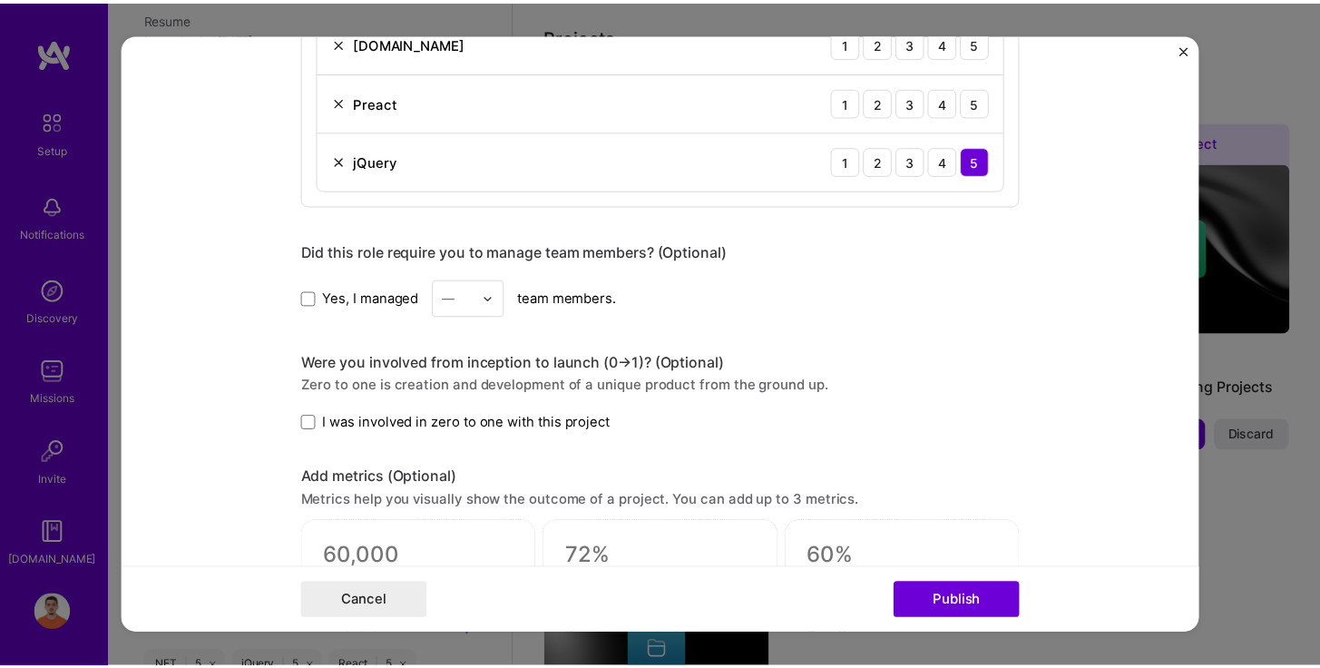
scroll to position [0, 0]
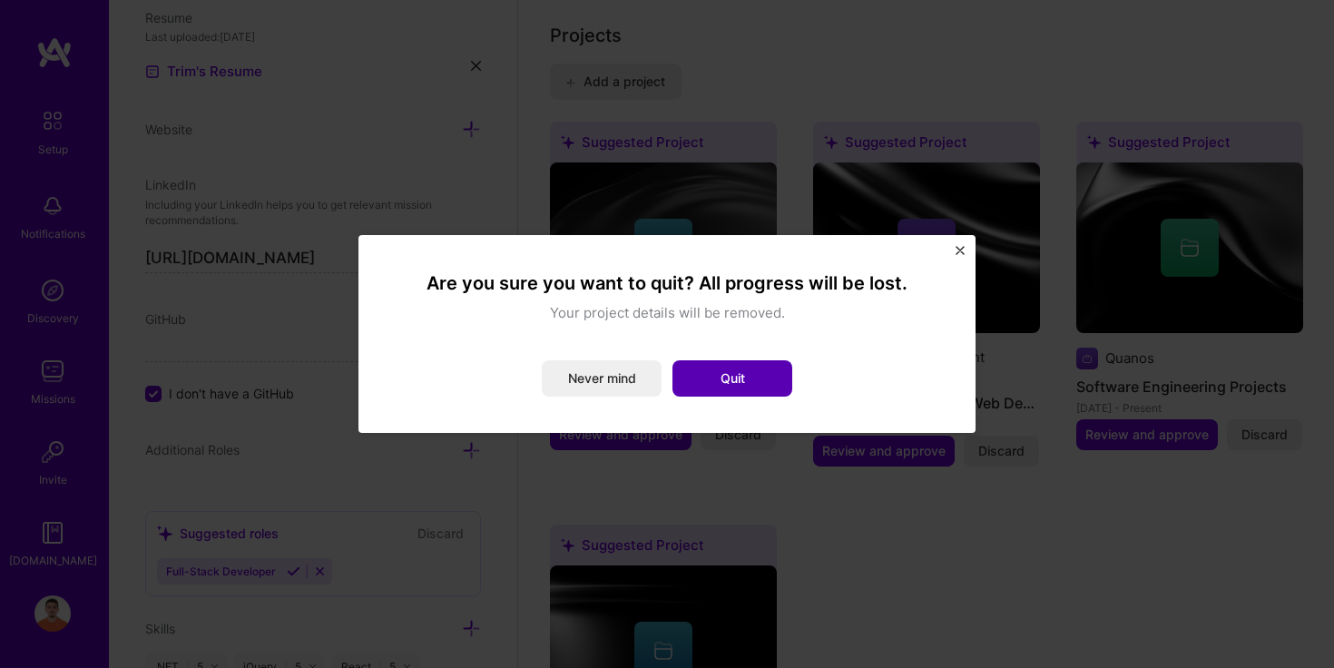
click at [751, 386] on button "Quit" at bounding box center [732, 378] width 120 height 36
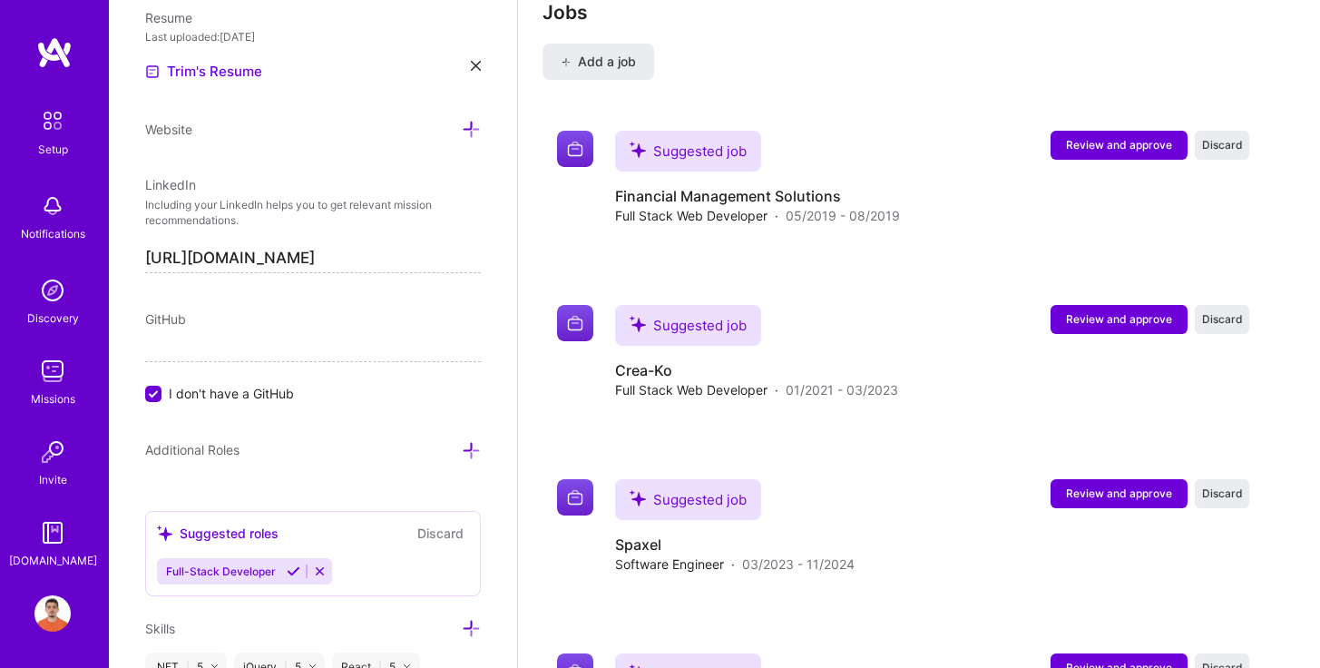
scroll to position [2612, 0]
